Goal: Information Seeking & Learning: Check status

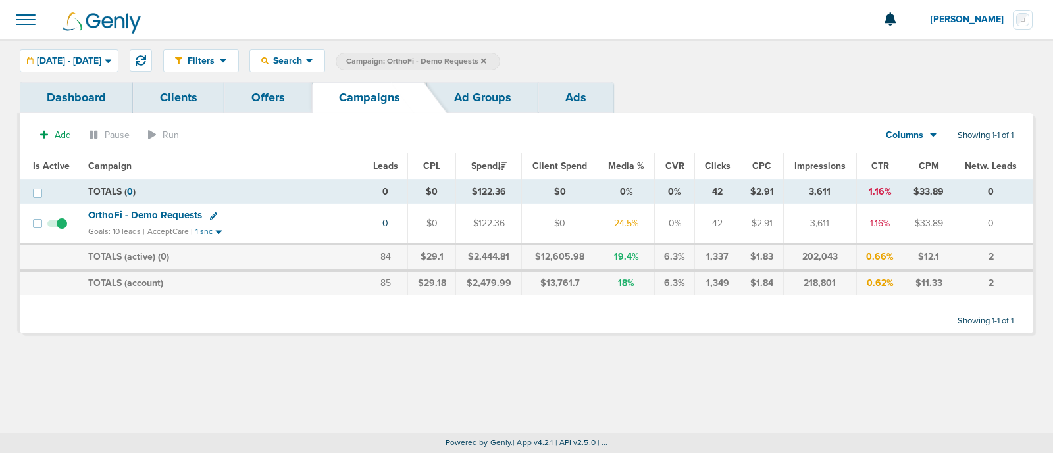
click at [665, 376] on div "Filters Active Only Settings Status Active Inactive Objectives MQL SQL Traffic …" at bounding box center [526, 235] width 1053 height 393
click at [470, 68] on label "Campaign: OrthoFi - Demo Requests" at bounding box center [418, 62] width 164 height 18
click at [486, 59] on icon at bounding box center [483, 60] width 5 height 5
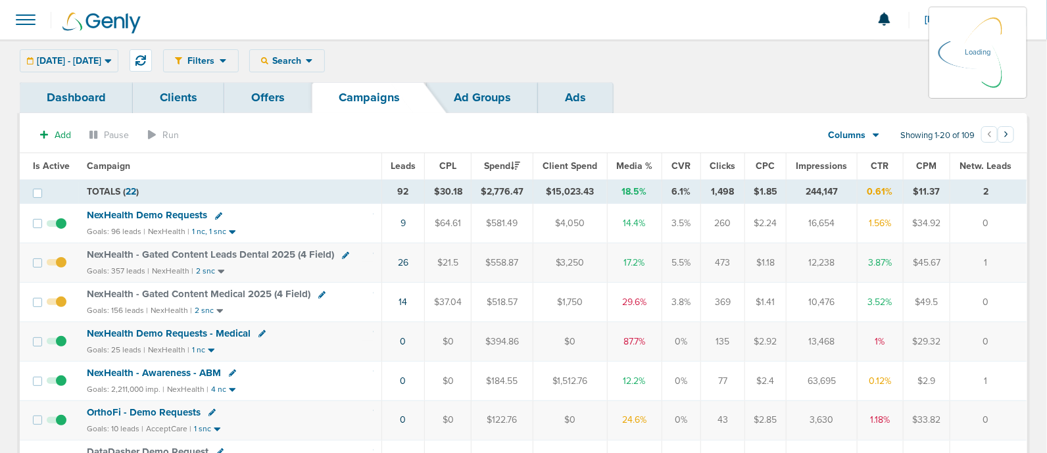
click at [112, 57] on div "[DATE] - [DATE] [DATE] [DATE] Last 7 Days Last 14 Days This Month Last Month Th…" at bounding box center [69, 60] width 99 height 23
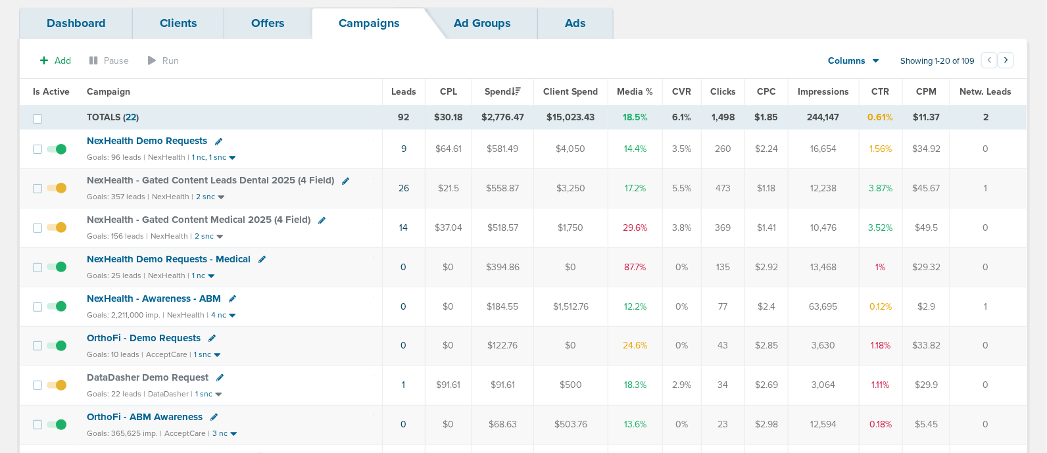
scroll to position [82, 0]
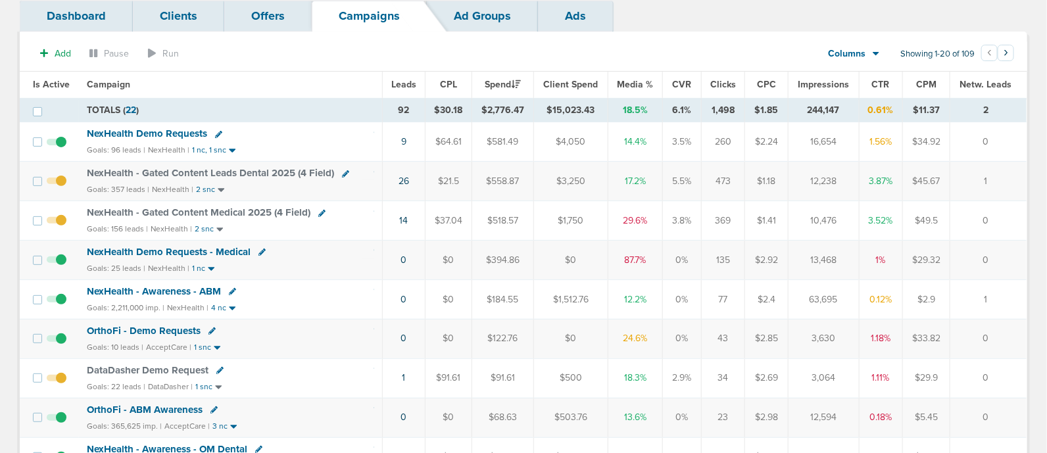
click at [180, 171] on span "NexHealth - Gated Content Leads Dental 2025 (4 Field)" at bounding box center [210, 173] width 247 height 12
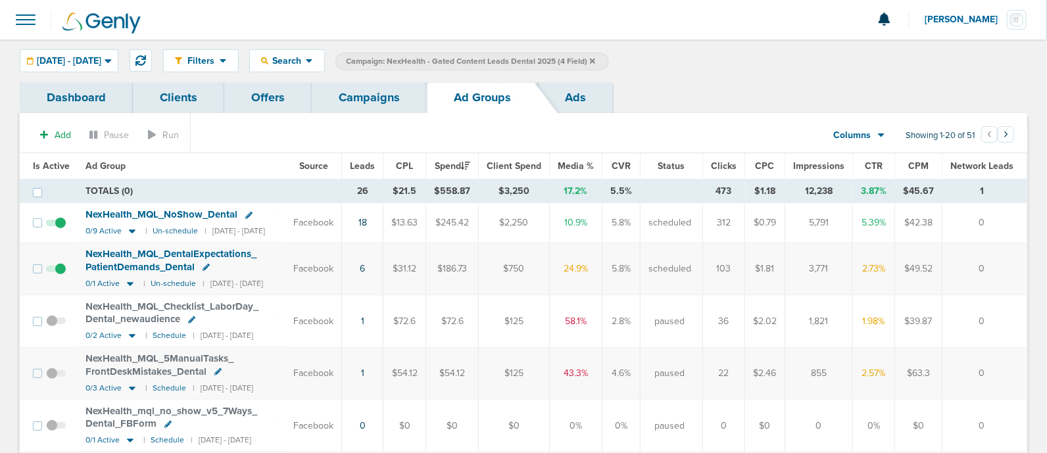
click at [273, 104] on link "Offers" at bounding box center [268, 97] width 88 height 31
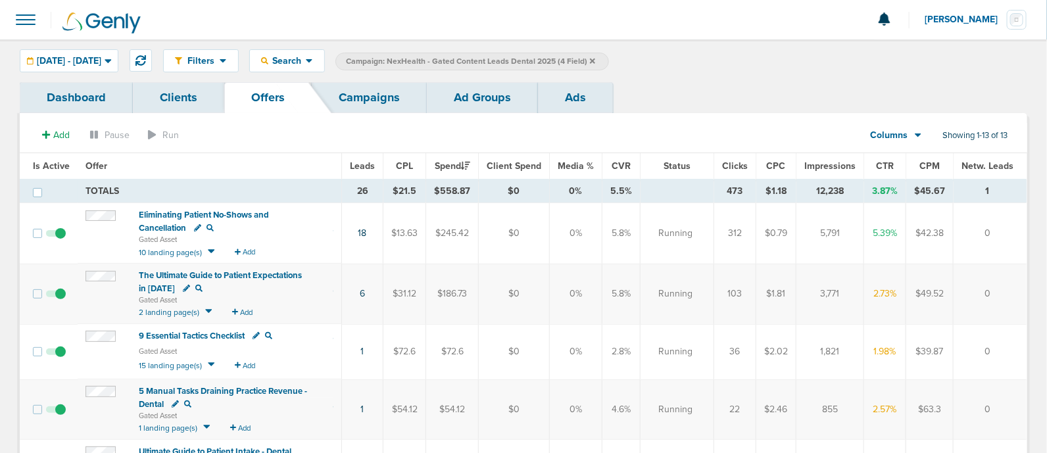
click at [223, 334] on span "9 Essential Tactics Checklist" at bounding box center [192, 336] width 106 height 11
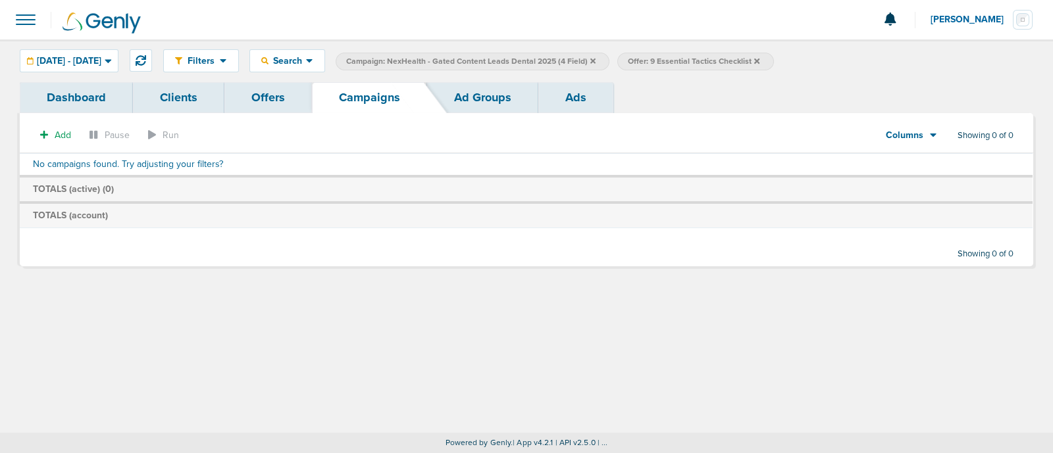
click at [595, 57] on icon at bounding box center [592, 61] width 5 height 8
click at [478, 58] on icon at bounding box center [474, 61] width 5 height 8
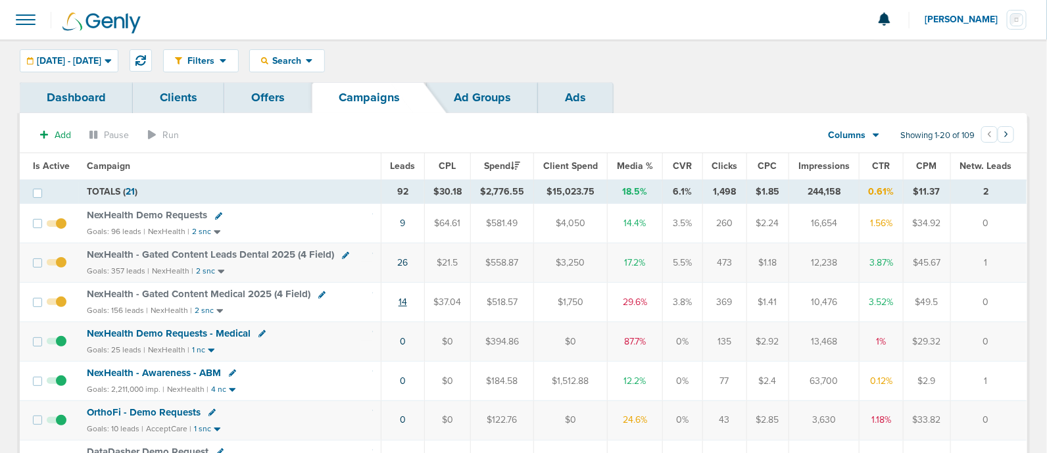
click at [407, 301] on link "14" at bounding box center [403, 302] width 9 height 11
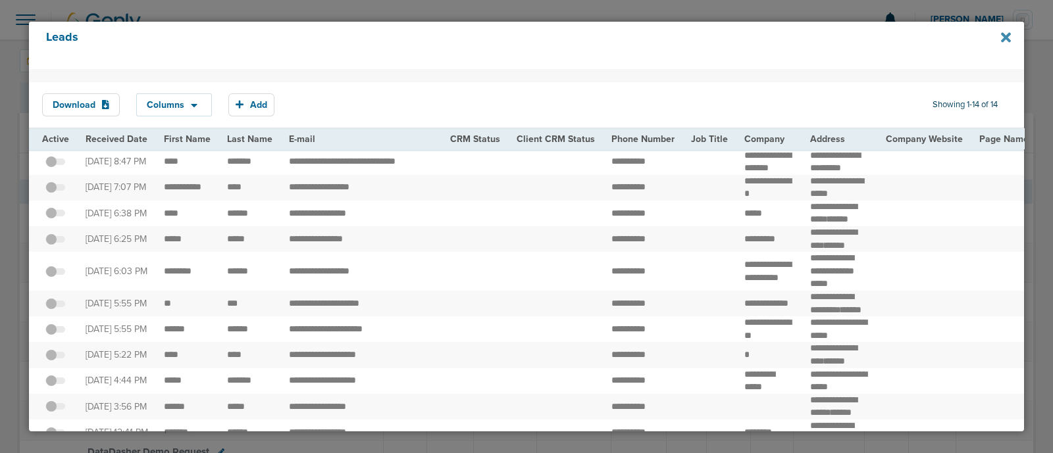
click at [1004, 38] on icon at bounding box center [1006, 37] width 10 height 10
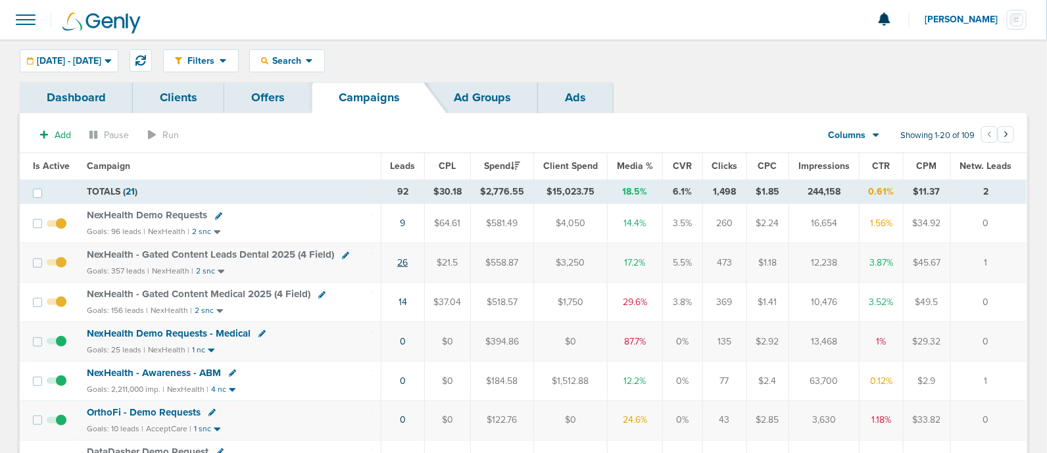
click at [405, 261] on link "26" at bounding box center [402, 262] width 11 height 11
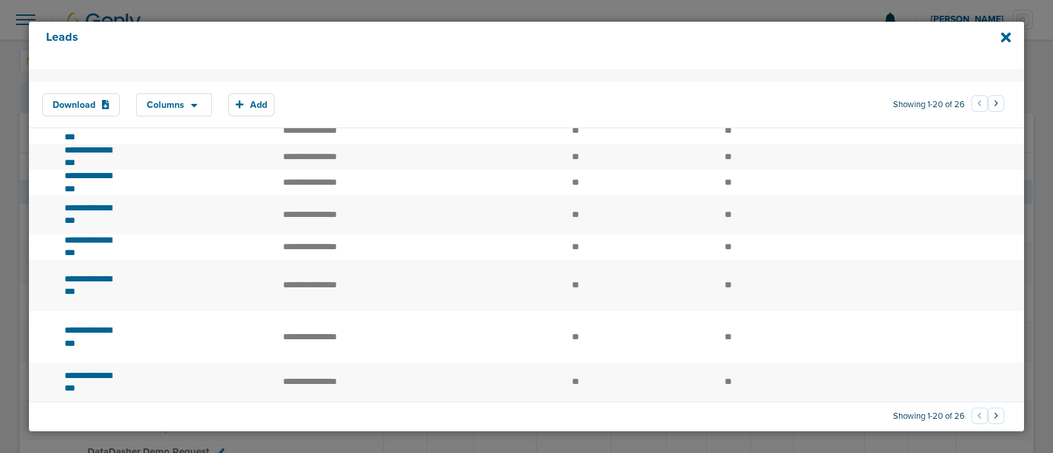
scroll to position [0, 1699]
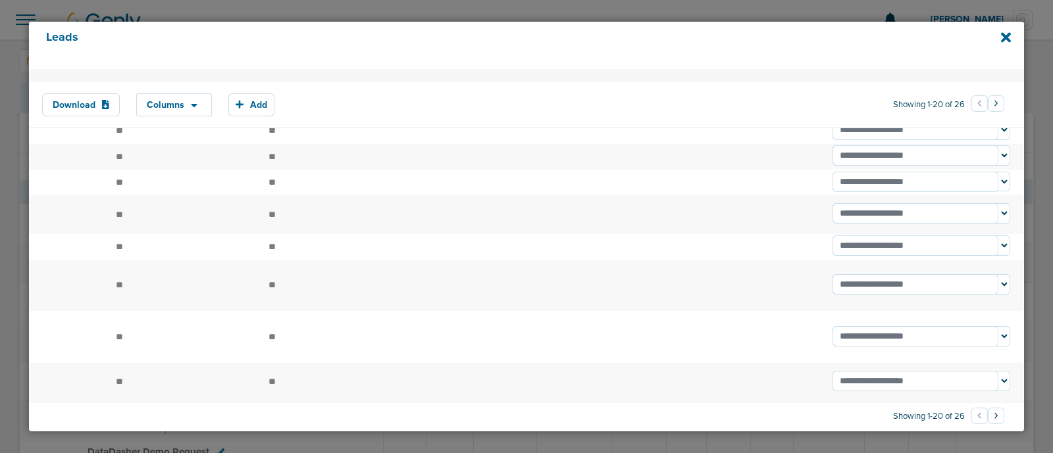
click at [992, 103] on button "›" at bounding box center [996, 103] width 16 height 16
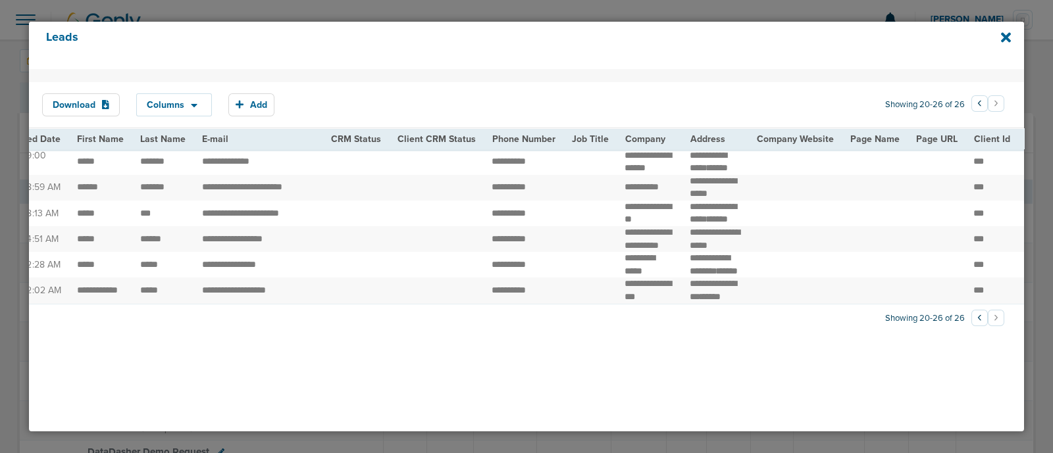
scroll to position [0, 0]
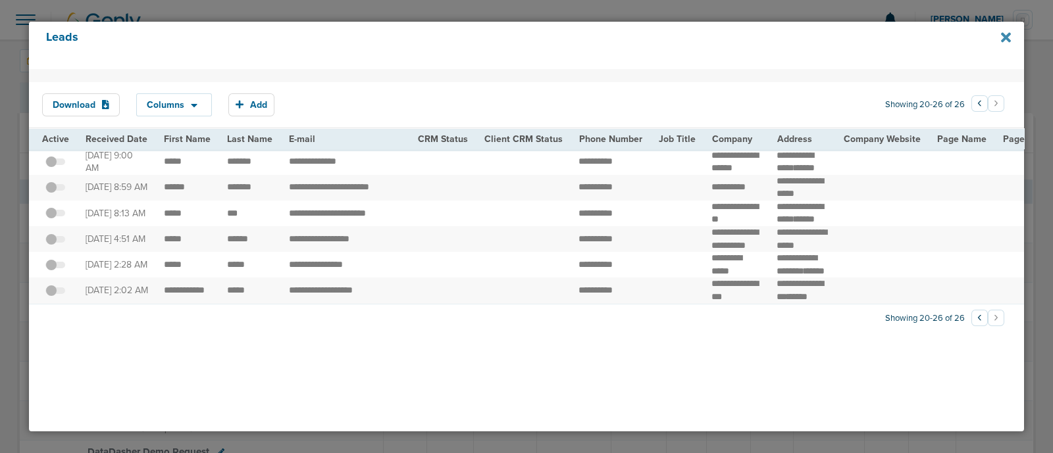
click at [1007, 39] on icon at bounding box center [1006, 37] width 10 height 10
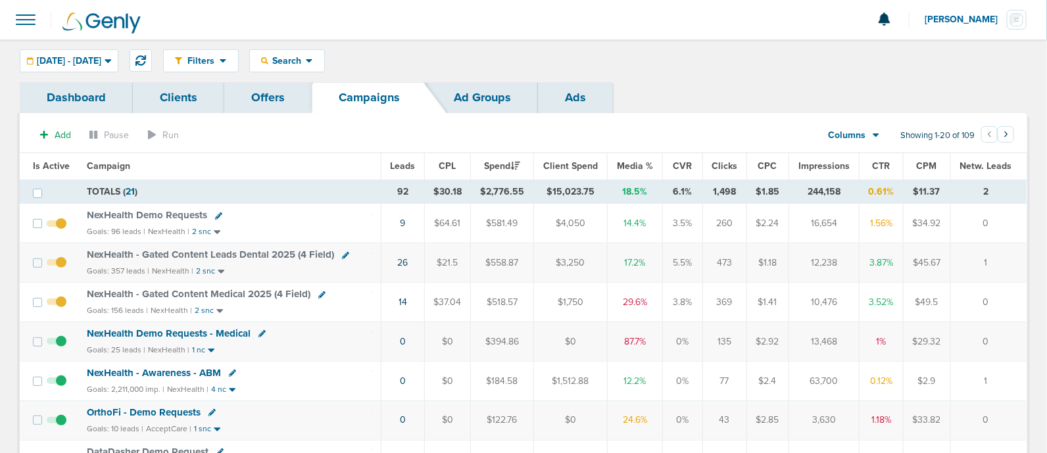
click at [430, 201] on td "$30.18" at bounding box center [447, 192] width 47 height 24
click at [101, 64] on span "[DATE] - [DATE]" at bounding box center [69, 61] width 64 height 9
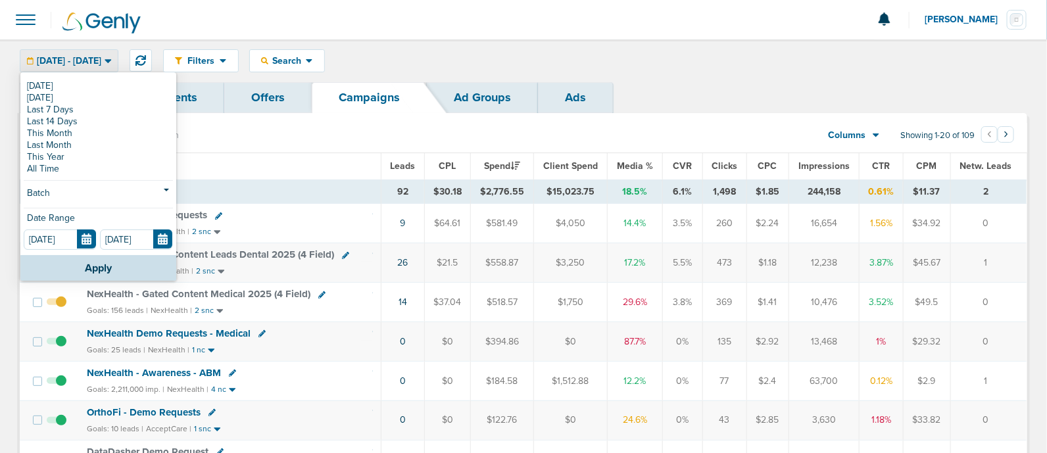
click at [348, 186] on td "TOTALS ( 21 )" at bounding box center [230, 192] width 302 height 24
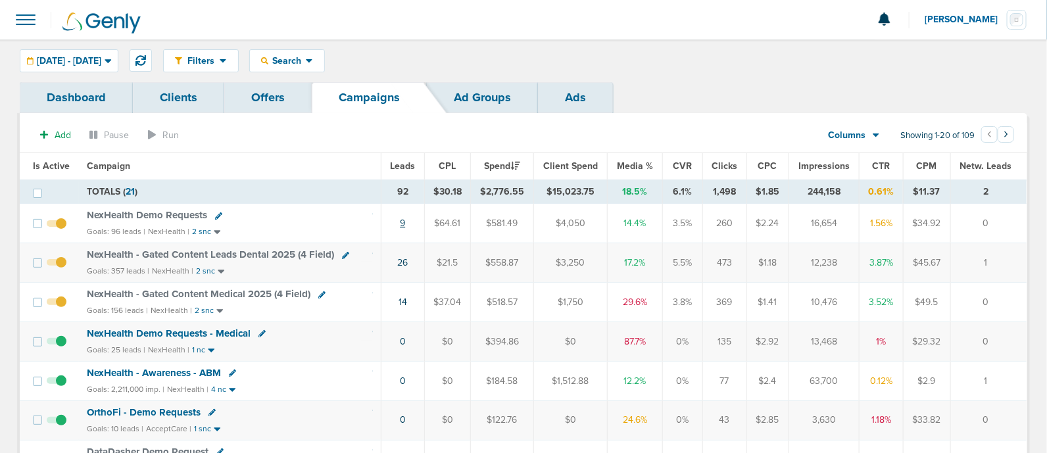
click at [404, 222] on link "9" at bounding box center [402, 223] width 5 height 11
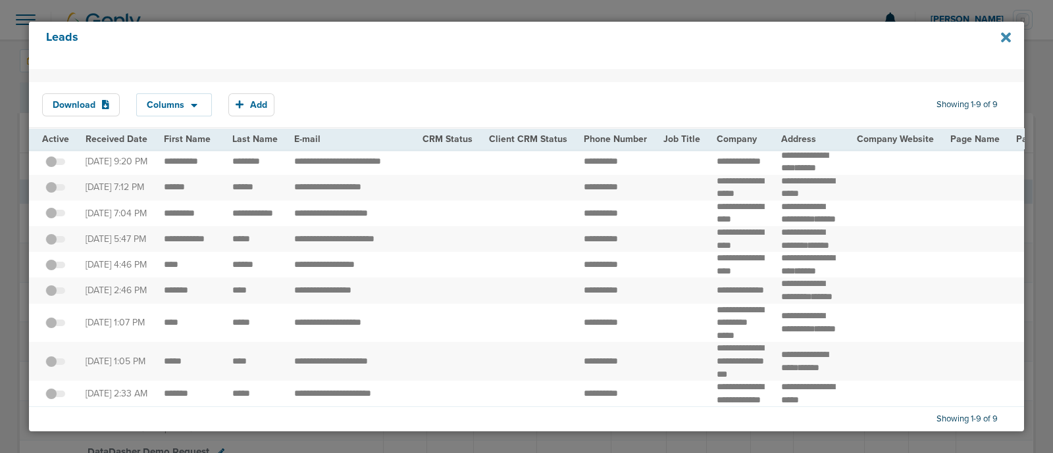
click at [1004, 38] on icon at bounding box center [1006, 37] width 10 height 10
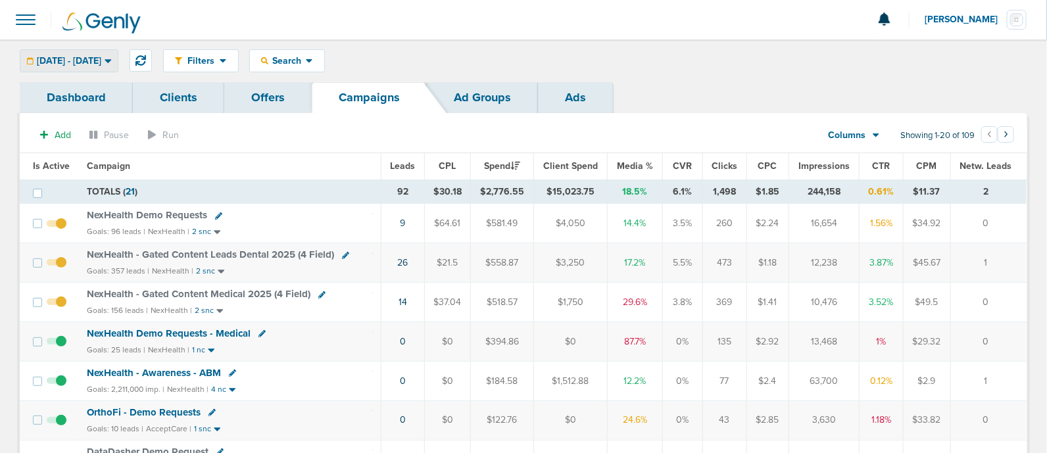
click at [102, 54] on div "[DATE] - [DATE]" at bounding box center [68, 61] width 97 height 22
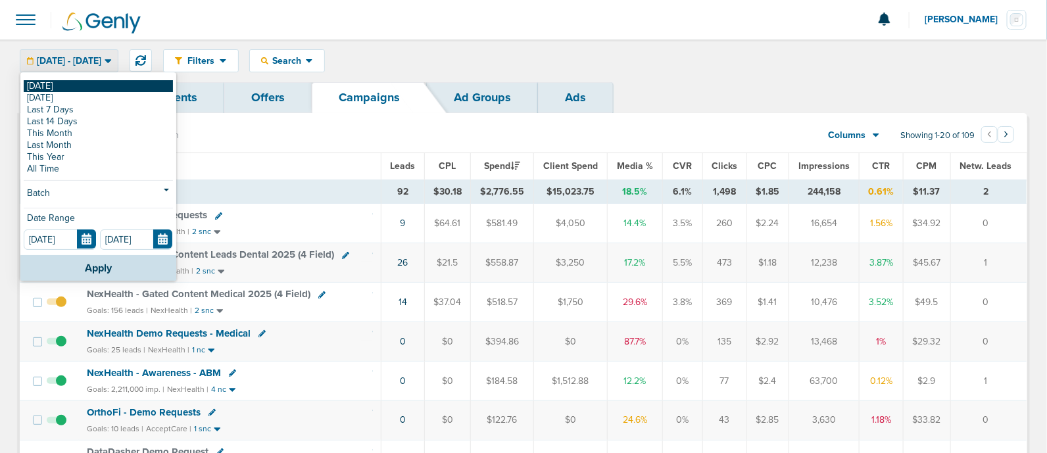
click at [95, 85] on link "[DATE]" at bounding box center [98, 86] width 149 height 12
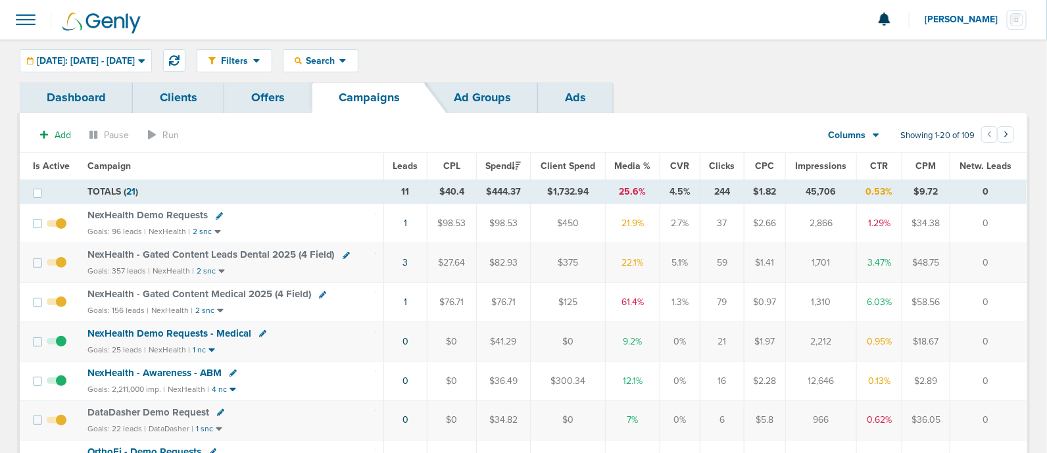
drag, startPoint x: 380, startPoint y: 308, endPoint x: 1003, endPoint y: 307, distance: 623.1
click at [1003, 307] on tr "NexHealth - Gated Content Medical 2025 (4 Field) Goals: 156 leads | NexHealth |…" at bounding box center [523, 302] width 1007 height 39
click at [1003, 307] on td "0" at bounding box center [988, 302] width 77 height 39
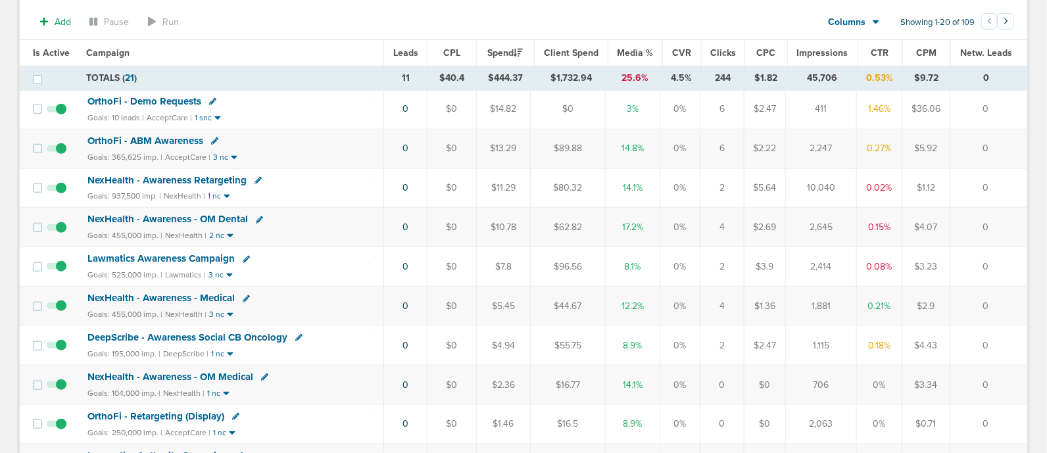
scroll to position [164, 0]
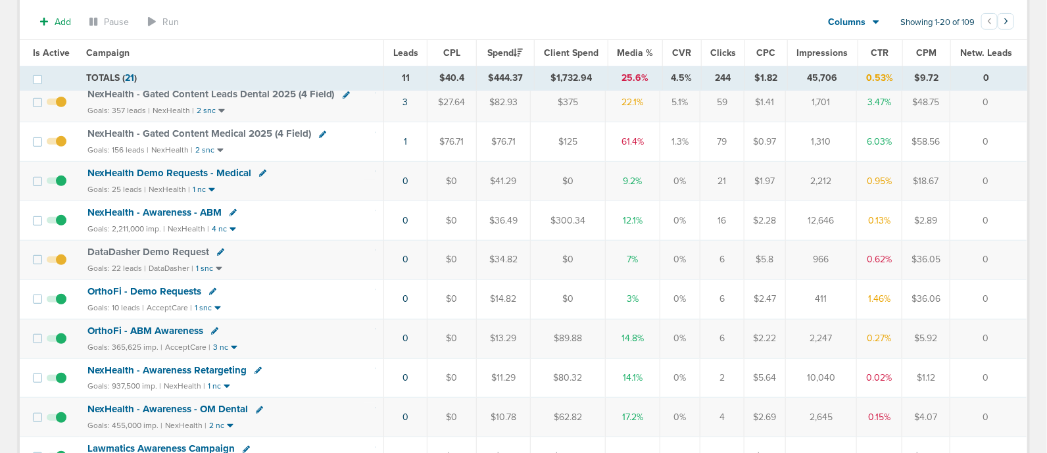
drag, startPoint x: 482, startPoint y: 299, endPoint x: 1028, endPoint y: 298, distance: 546.1
click at [1028, 298] on div "Dashboard Clients Offers Campaigns Ad Groups Ads Add Pause Run Columns Media St…" at bounding box center [524, 428] width 1028 height 1021
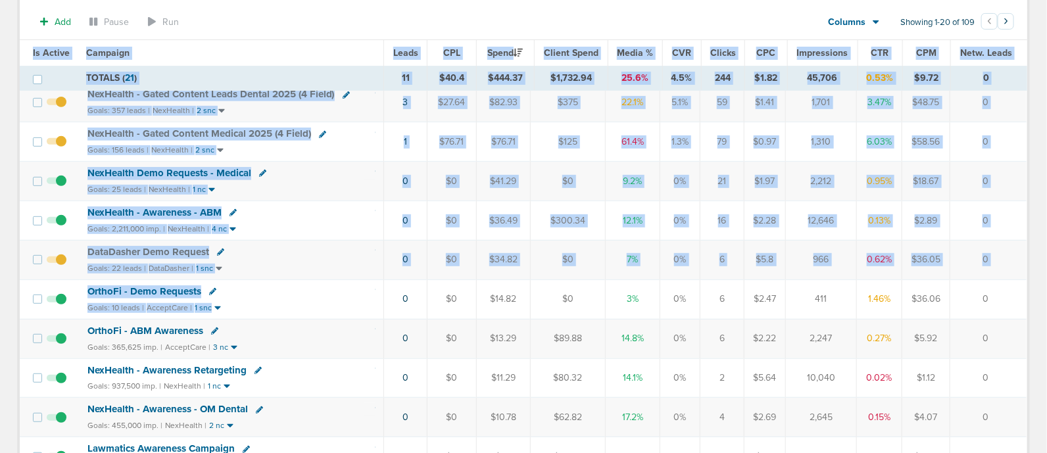
click at [1019, 299] on td "0" at bounding box center [988, 299] width 77 height 39
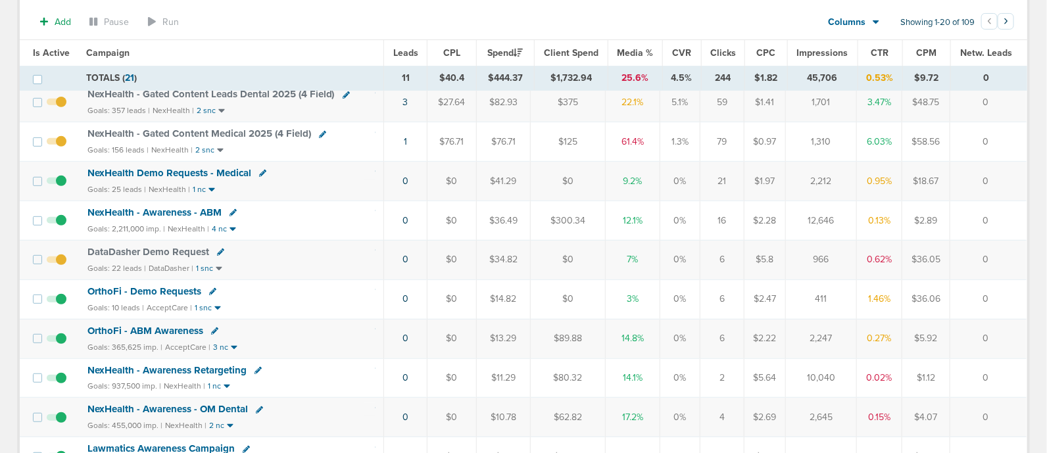
click at [140, 288] on span "OrthoFi - Demo Requests" at bounding box center [145, 292] width 114 height 12
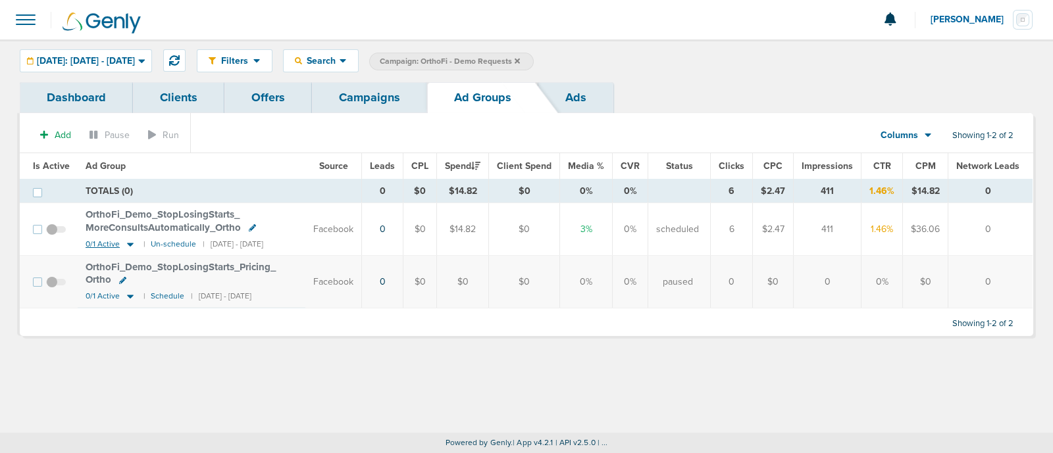
click at [130, 244] on icon at bounding box center [130, 245] width 7 height 4
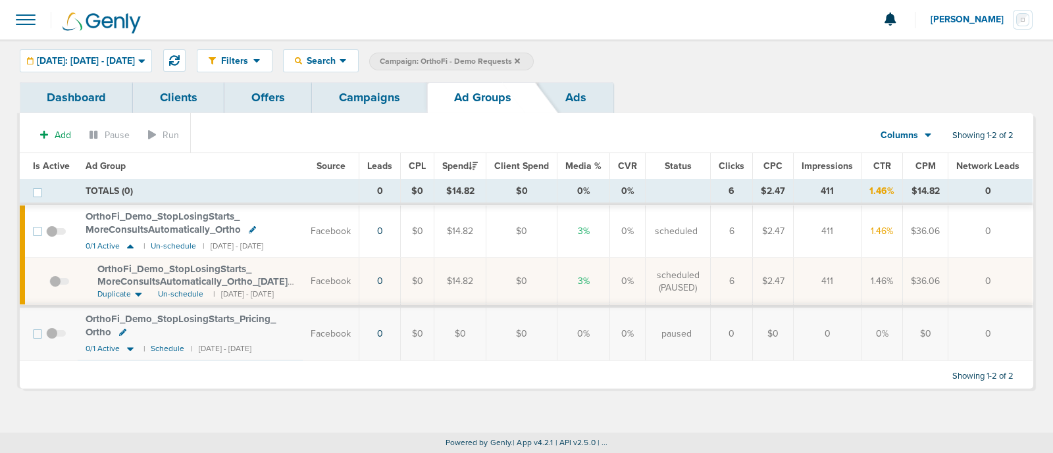
click at [54, 288] on span at bounding box center [59, 288] width 20 height 0
click at [49, 284] on input "checkbox" at bounding box center [49, 284] width 0 height 0
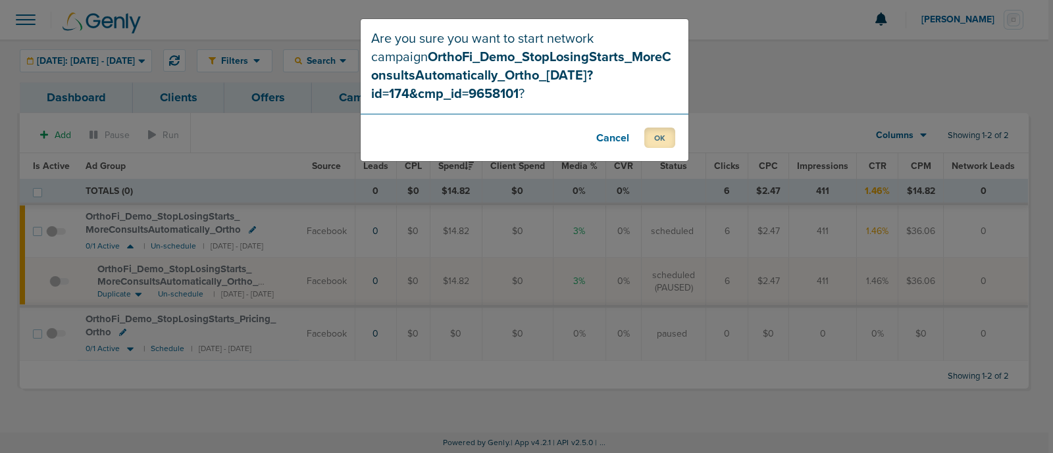
click at [666, 132] on button "OK" at bounding box center [659, 138] width 31 height 20
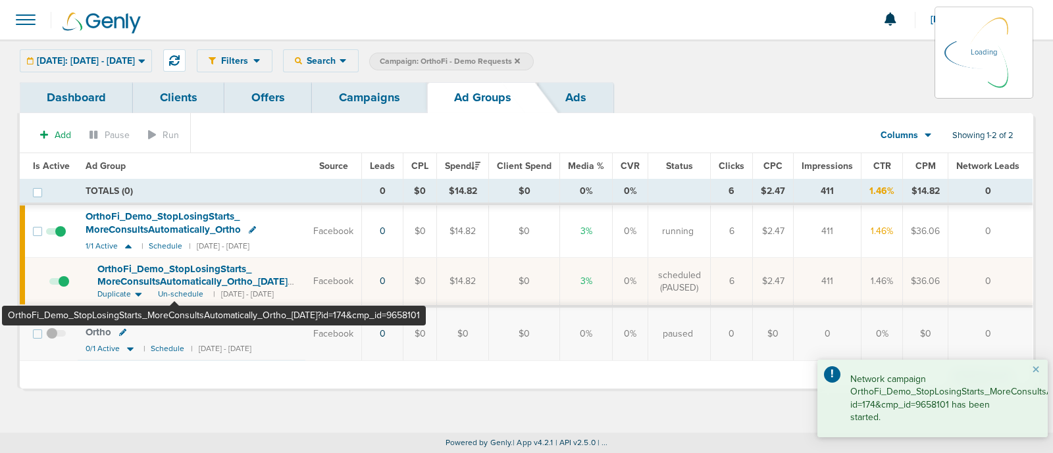
click at [174, 270] on span "OrthoFi_ Demo_ StopLosingStarts_ MoreConsultsAutomatically_ Ortho_ [DATE]?id=17…" at bounding box center [194, 282] width 195 height 38
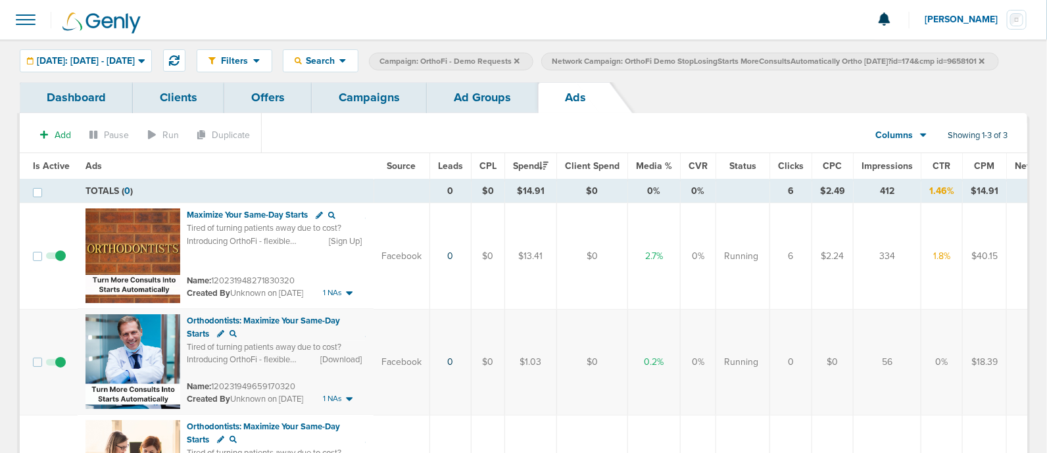
click at [487, 113] on link "Ad Groups" at bounding box center [482, 97] width 111 height 31
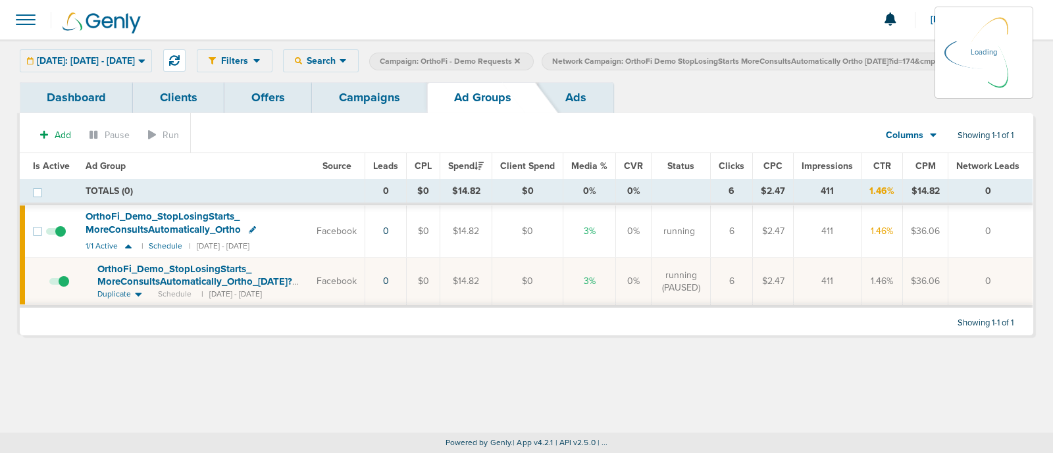
click at [363, 113] on link "Campaigns" at bounding box center [369, 97] width 115 height 31
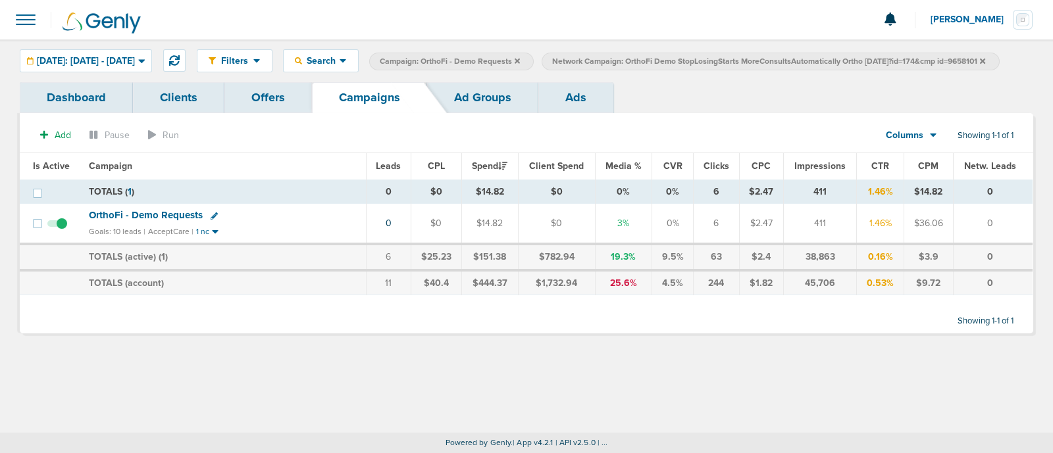
click at [980, 63] on icon at bounding box center [982, 60] width 5 height 5
click at [520, 59] on icon at bounding box center [517, 60] width 5 height 5
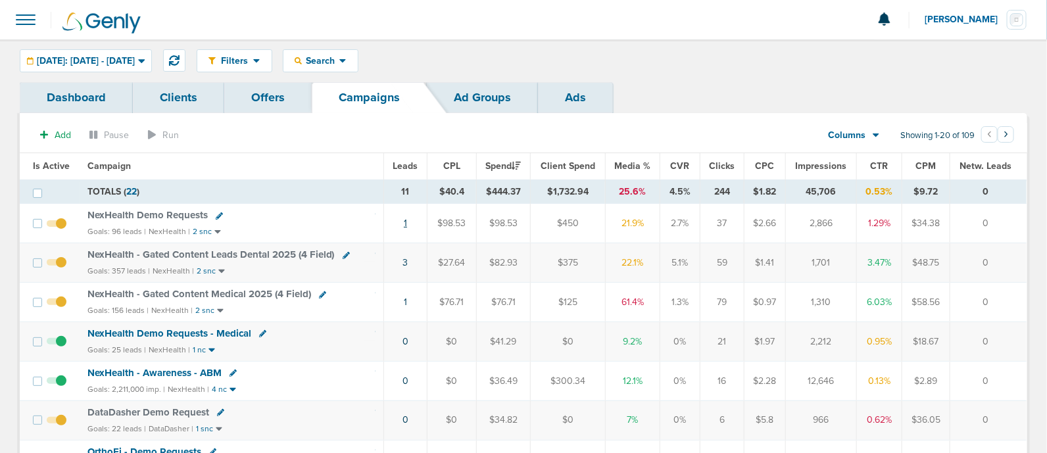
click at [407, 222] on link "1" at bounding box center [405, 223] width 3 height 11
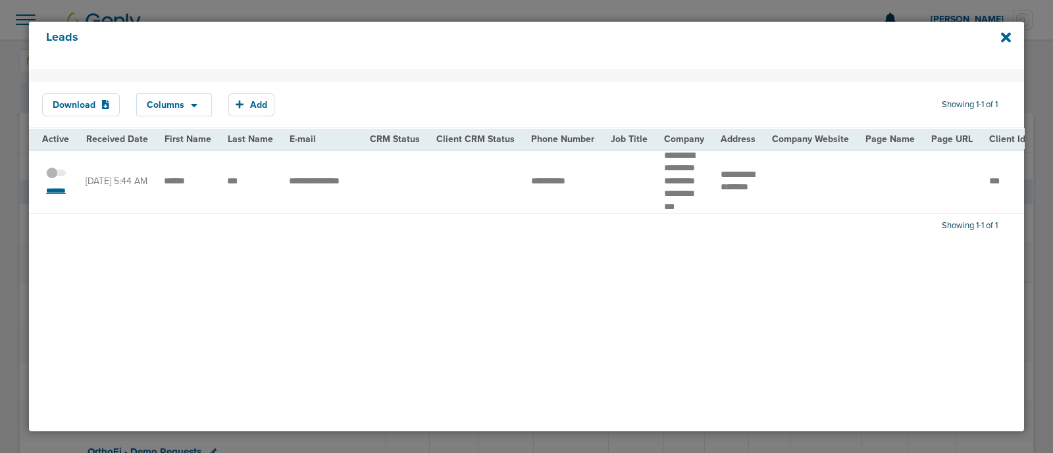
click at [63, 196] on small "*******" at bounding box center [56, 191] width 28 height 11
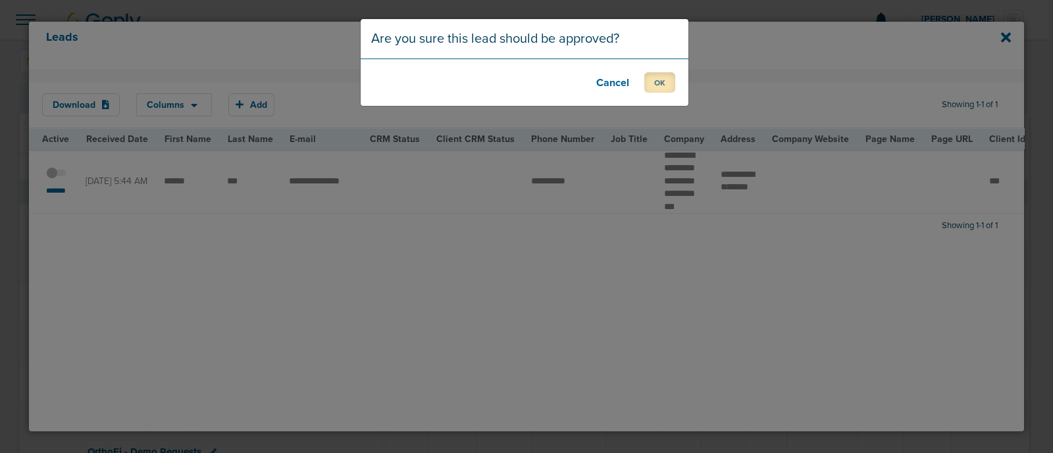
click at [664, 84] on button "OK" at bounding box center [659, 82] width 31 height 20
click at [666, 80] on button "OK" at bounding box center [659, 82] width 31 height 20
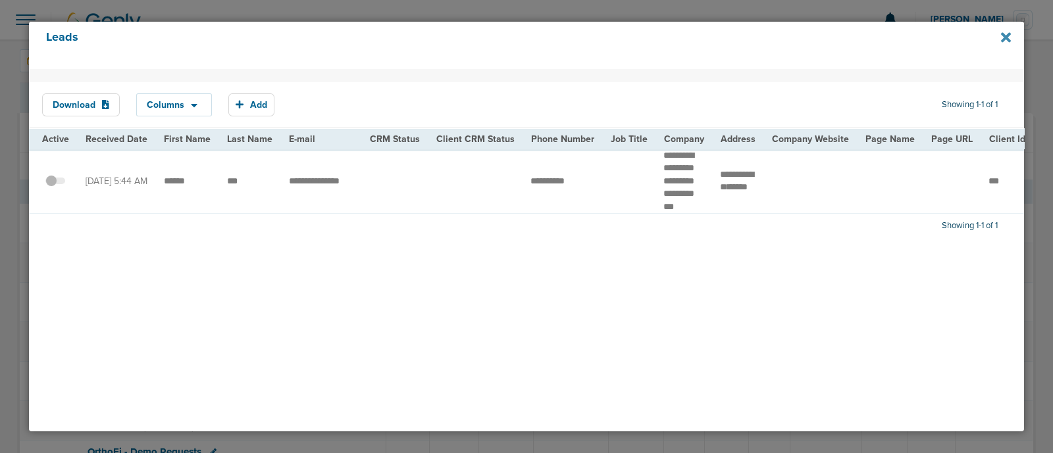
click at [1009, 38] on icon at bounding box center [1006, 37] width 10 height 14
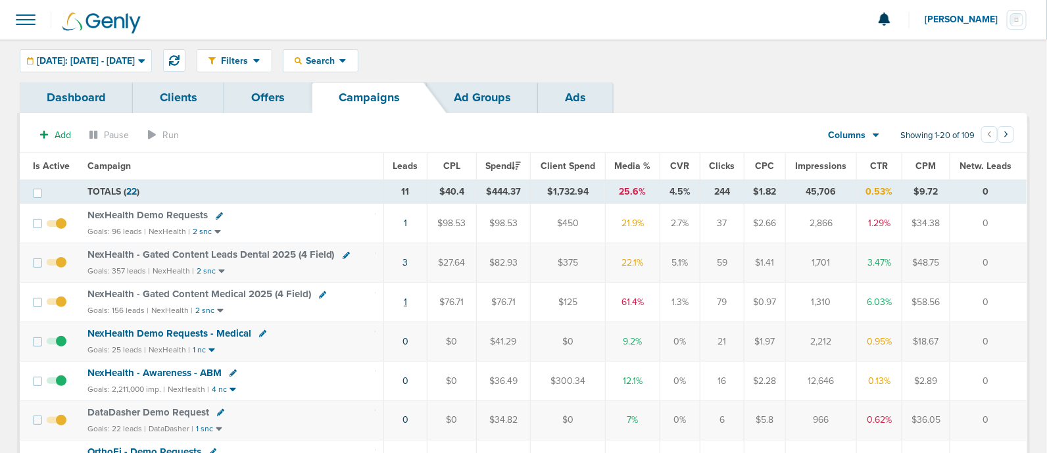
click at [407, 300] on link "1" at bounding box center [405, 302] width 3 height 11
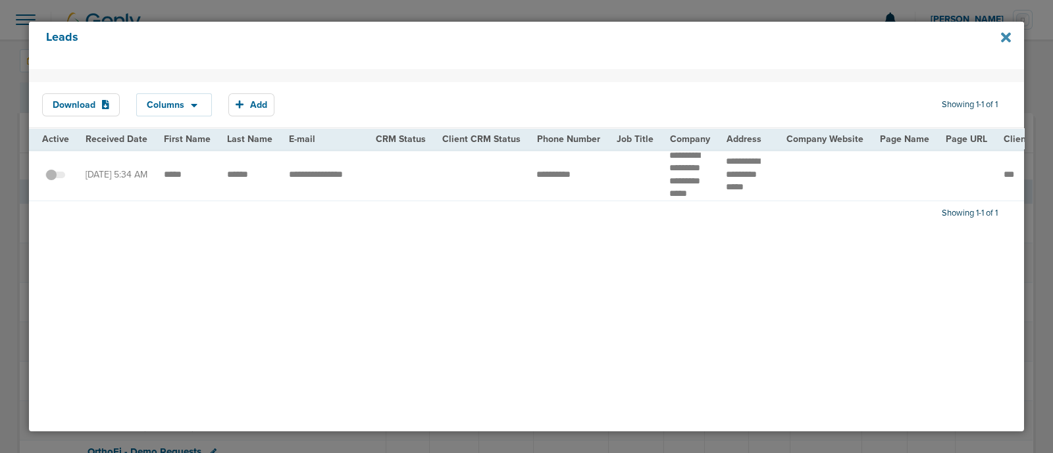
click at [1003, 32] on icon at bounding box center [1006, 37] width 10 height 14
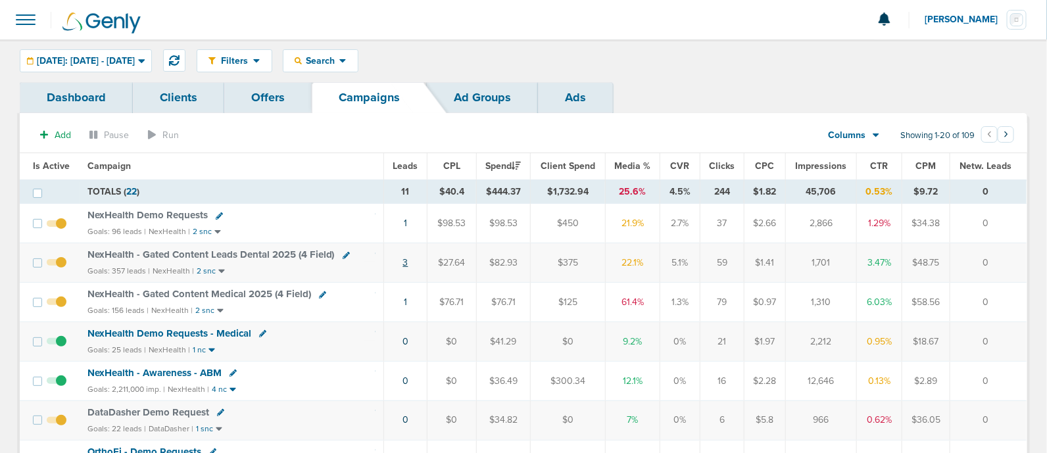
click at [405, 261] on link "3" at bounding box center [405, 262] width 5 height 11
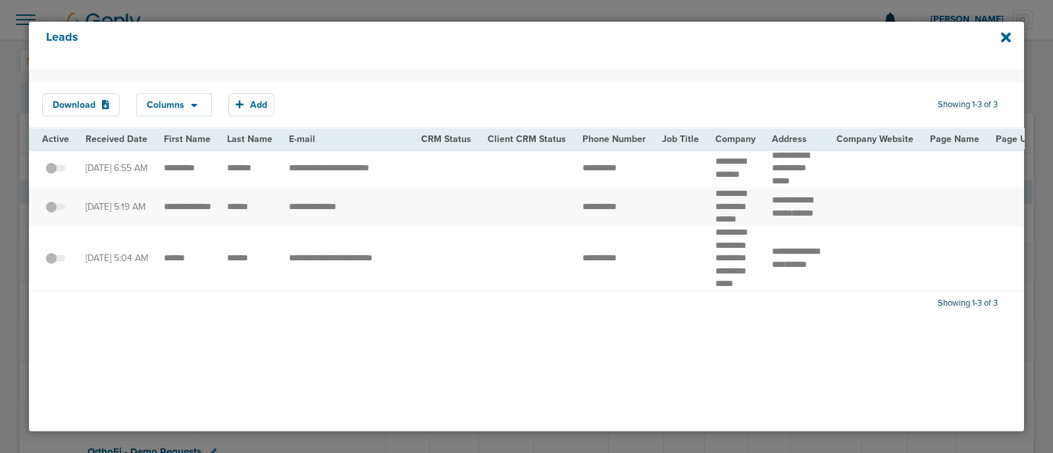
click at [1013, 39] on div "Leads" at bounding box center [526, 45] width 995 height 47
click at [1010, 34] on icon at bounding box center [1006, 37] width 10 height 10
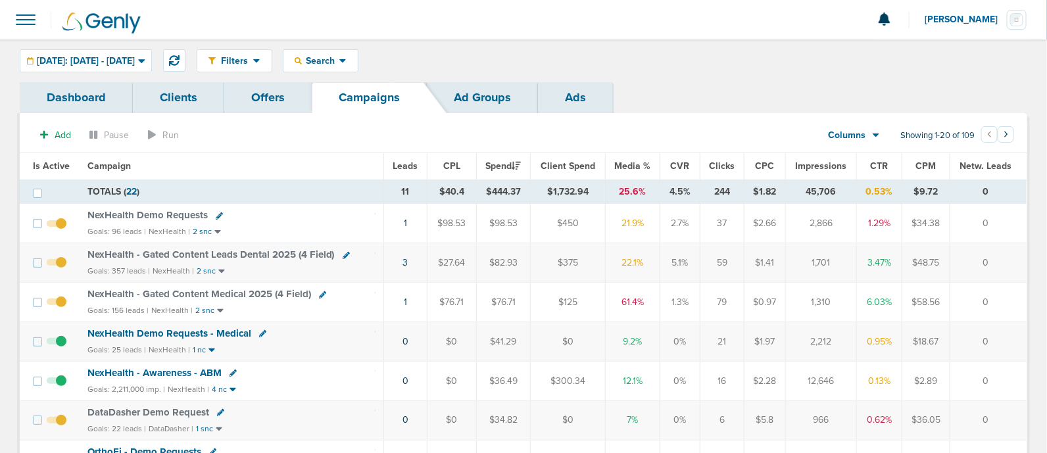
click at [159, 91] on link "Clients" at bounding box center [178, 97] width 91 height 31
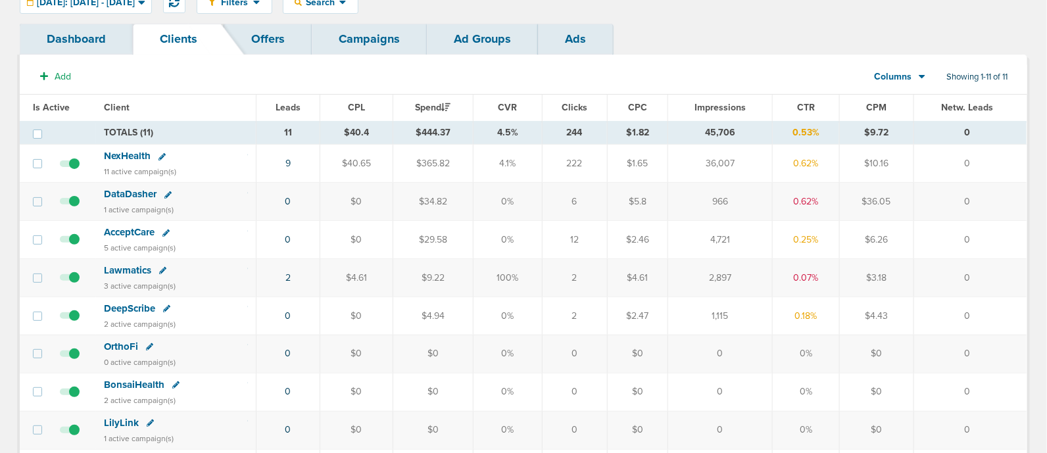
scroll to position [82, 0]
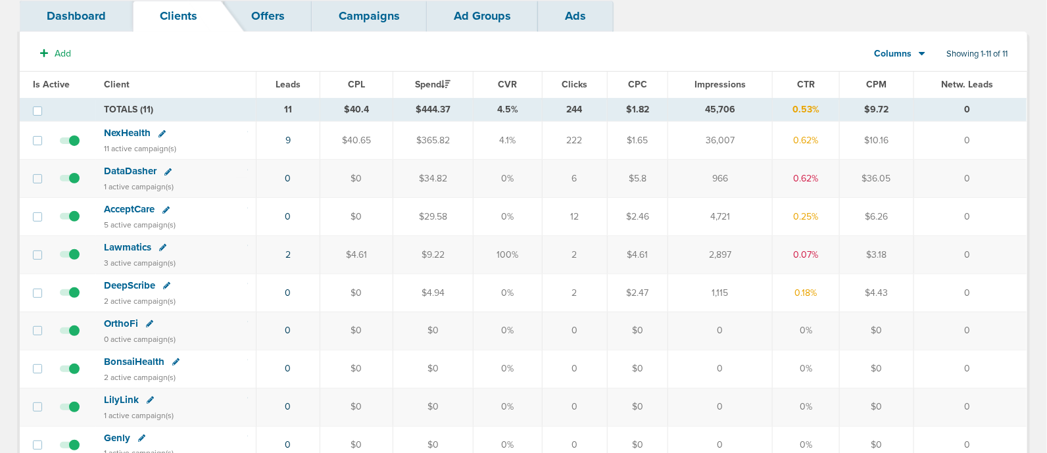
click at [140, 356] on span "BonsaiHealth" at bounding box center [134, 362] width 61 height 12
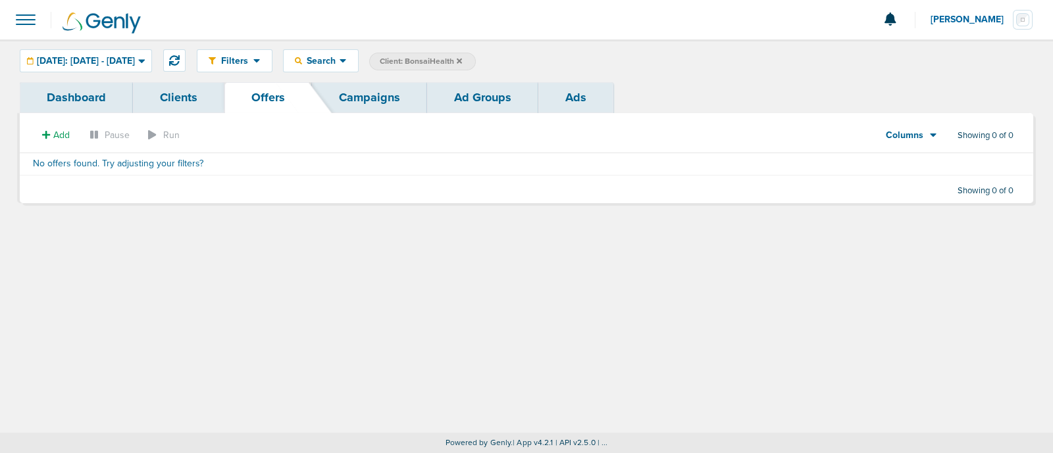
click at [376, 93] on link "Campaigns" at bounding box center [369, 97] width 115 height 31
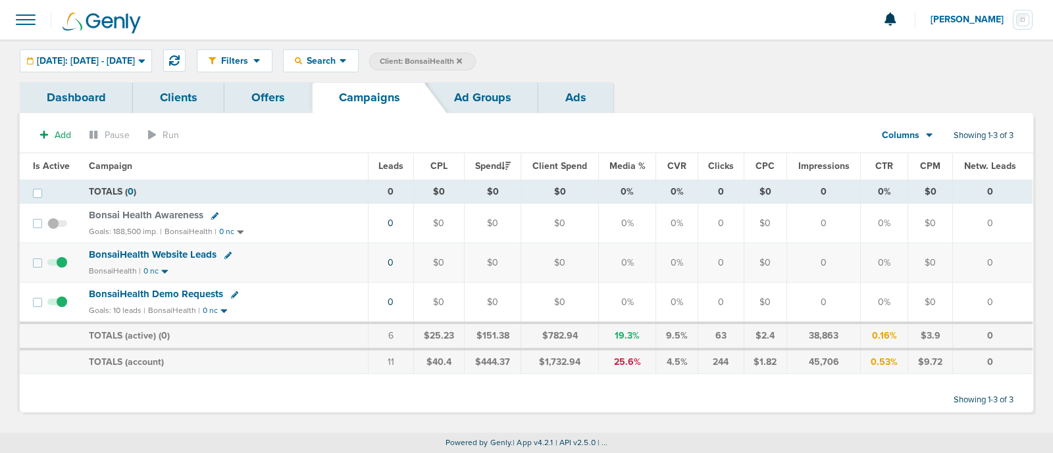
click at [175, 209] on span "Bonsai Health Awareness" at bounding box center [146, 215] width 114 height 12
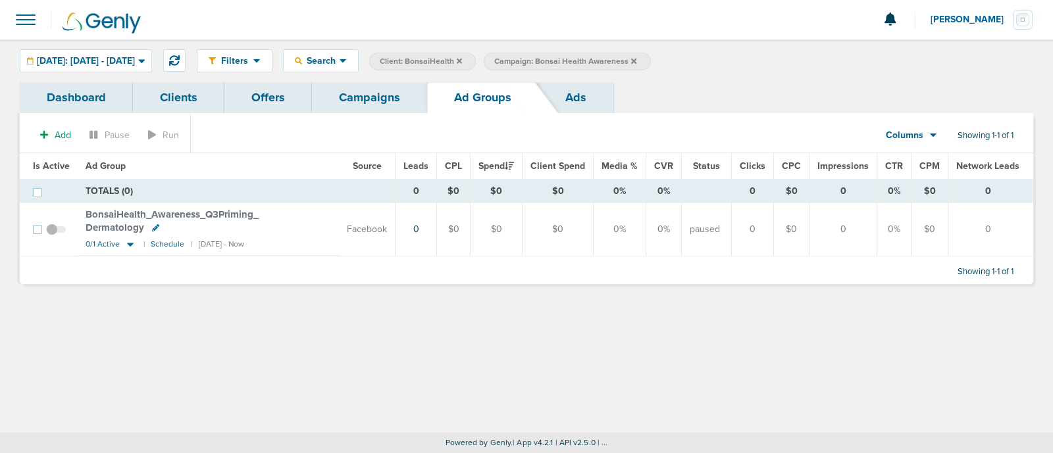
click at [393, 100] on link "Campaigns" at bounding box center [369, 97] width 115 height 31
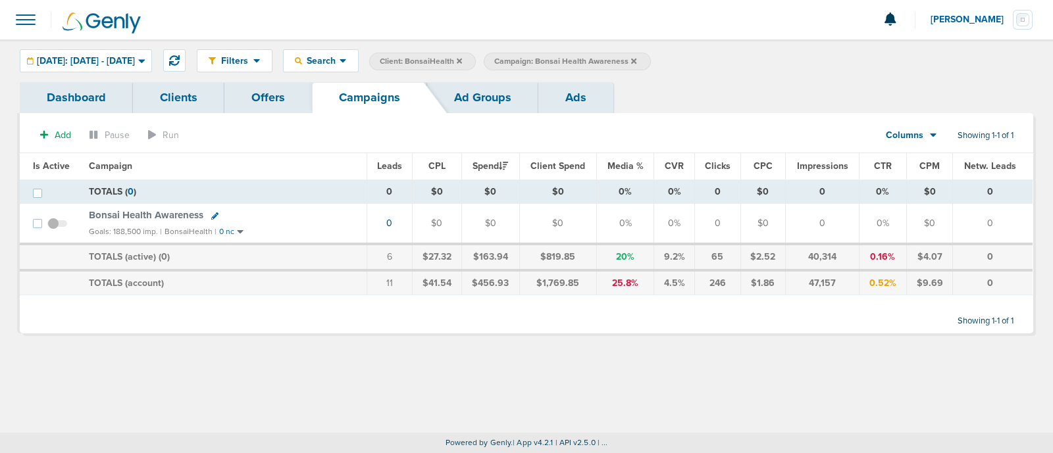
click at [462, 63] on icon at bounding box center [459, 60] width 5 height 5
click at [522, 62] on icon at bounding box center [518, 60] width 5 height 5
